Goal: Check status: Check status

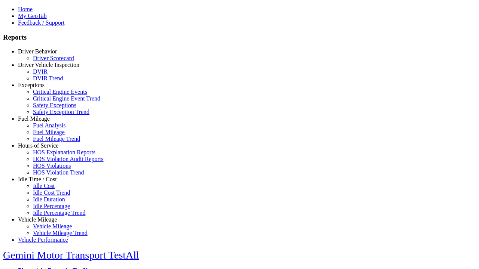
click at [43, 55] on link "Driver Behavior" at bounding box center [37, 51] width 39 height 6
click at [49, 61] on link "Driver Scorecard" at bounding box center [53, 58] width 41 height 6
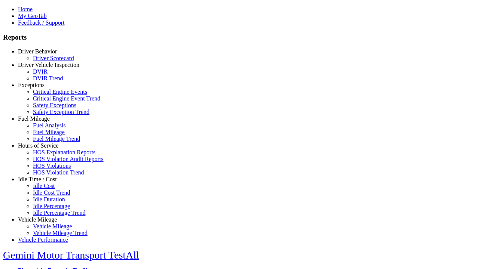
type input "*********"
